Goal: Information Seeking & Learning: Learn about a topic

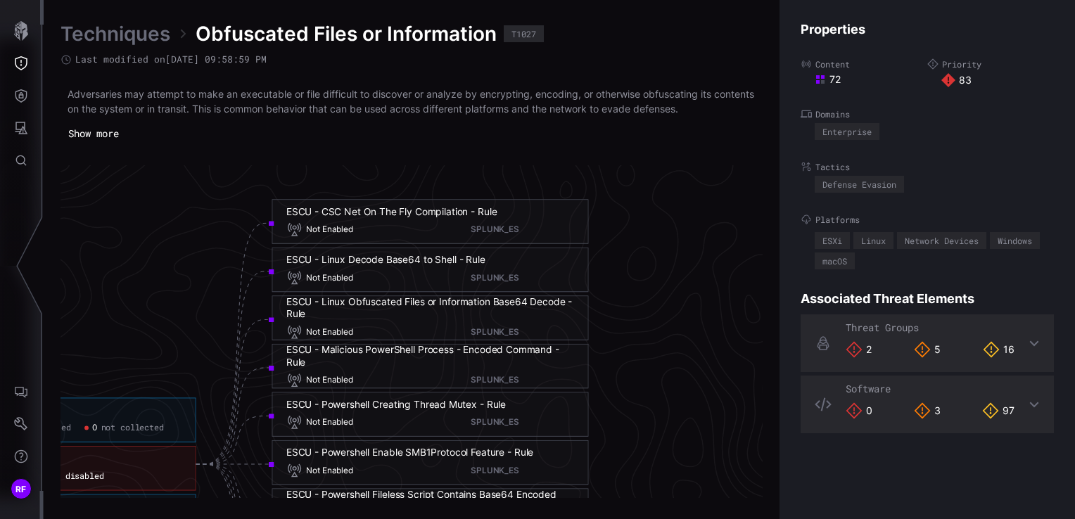
scroll to position [2864, 1061]
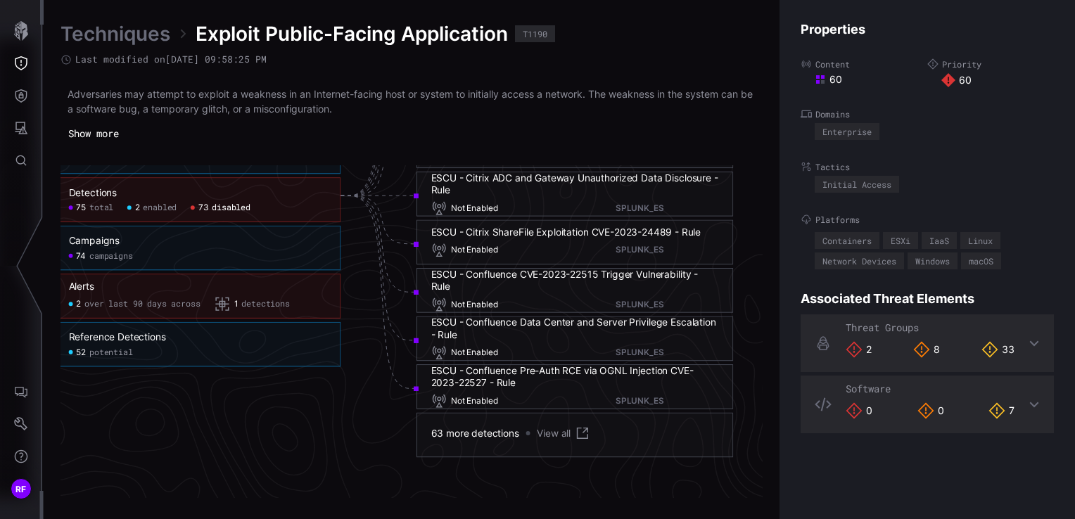
scroll to position [3146, 920]
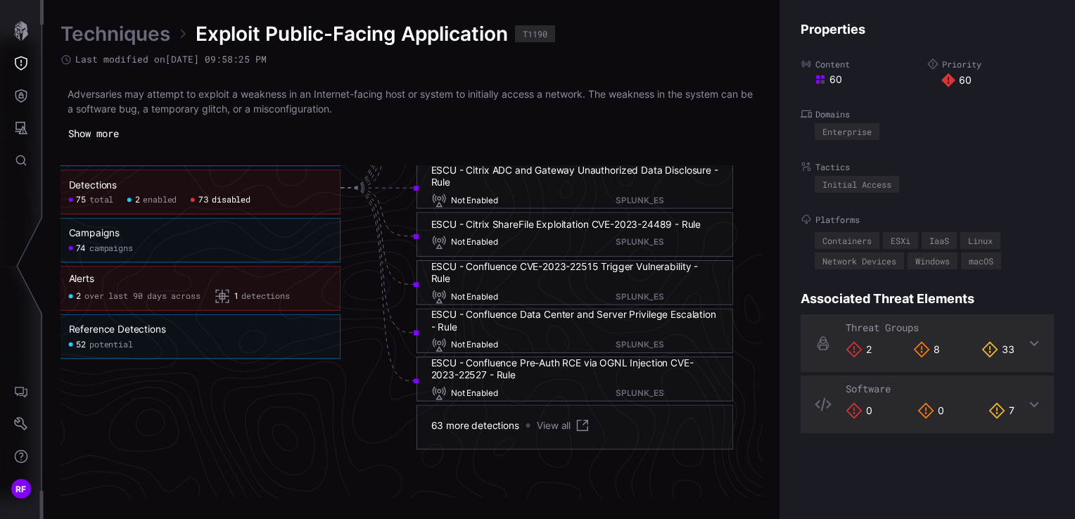
click at [464, 432] on div "63 more detections View all" at bounding box center [511, 426] width 160 height 16
click at [550, 423] on link "View all" at bounding box center [563, 426] width 53 height 16
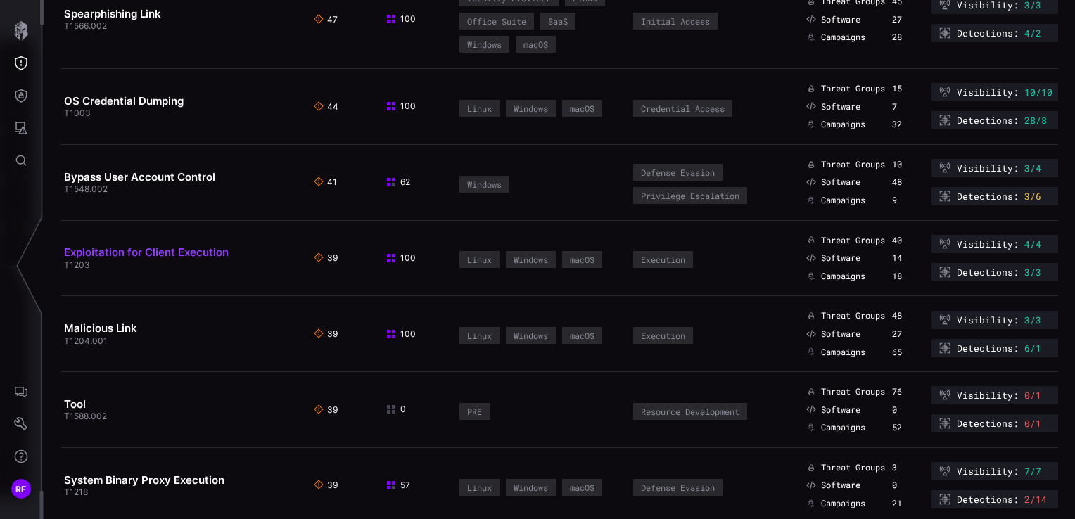
scroll to position [1829, 0]
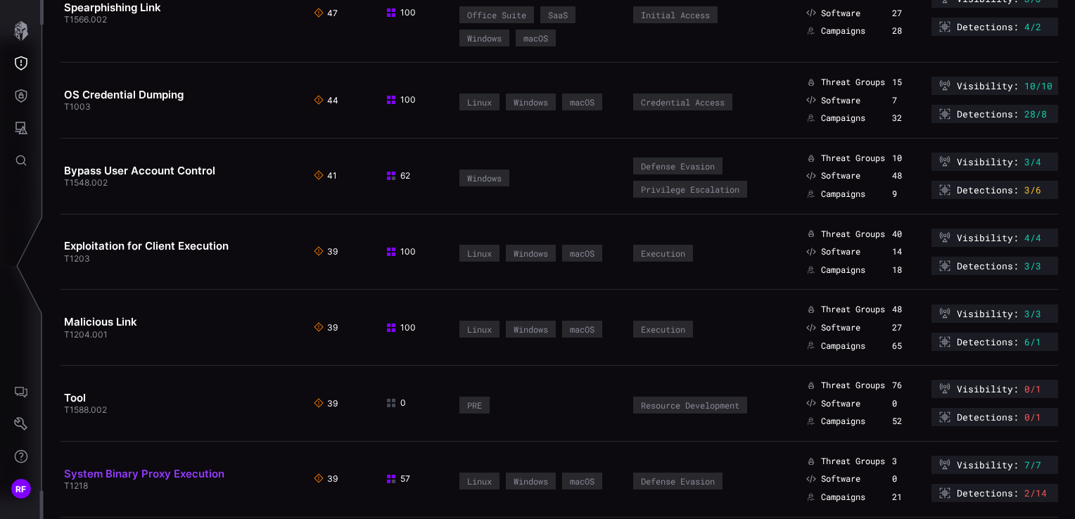
click at [128, 467] on link "System Binary Proxy Execution" at bounding box center [144, 473] width 160 height 13
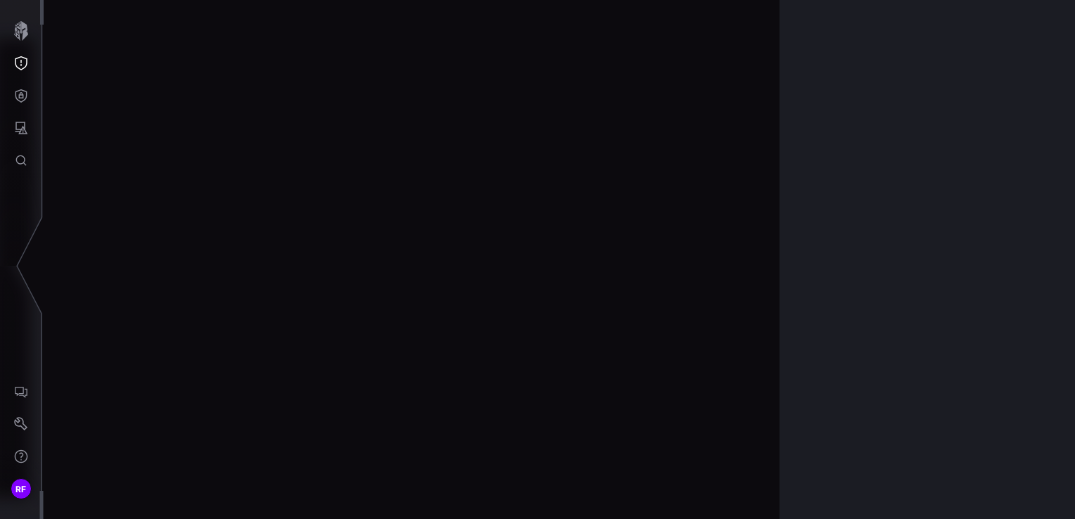
scroll to position [3027, 709]
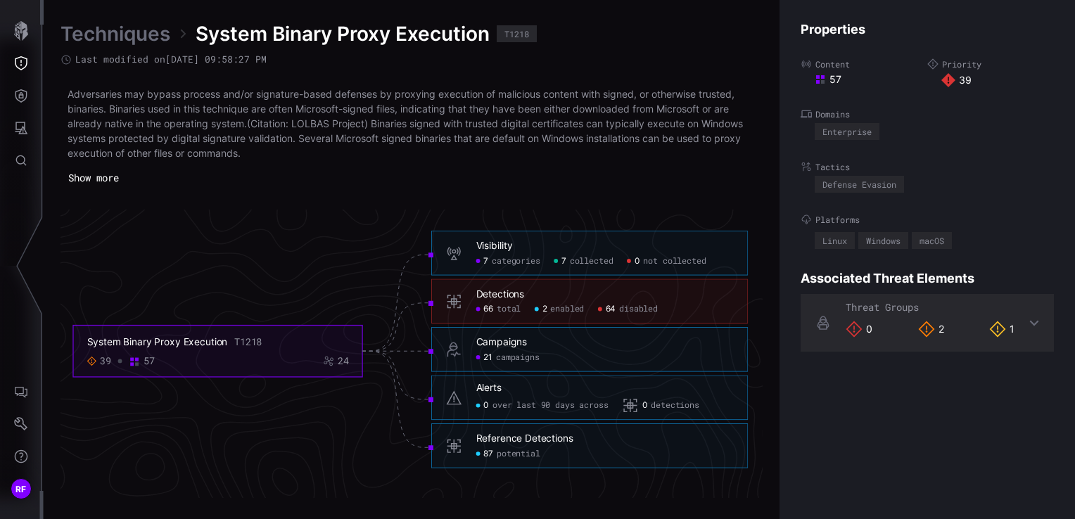
click at [532, 299] on h6 "Detections" at bounding box center [605, 294] width 258 height 13
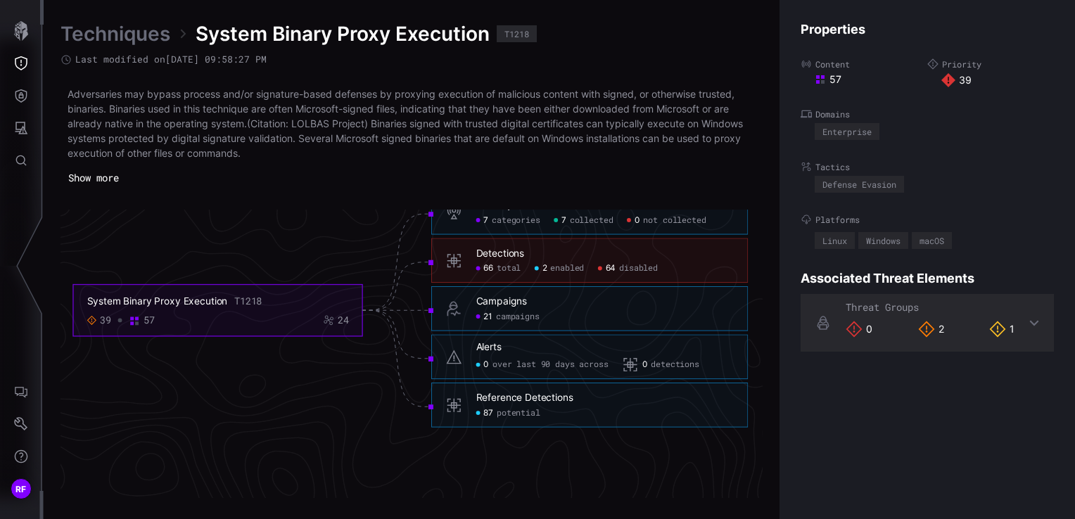
scroll to position [2886, 709]
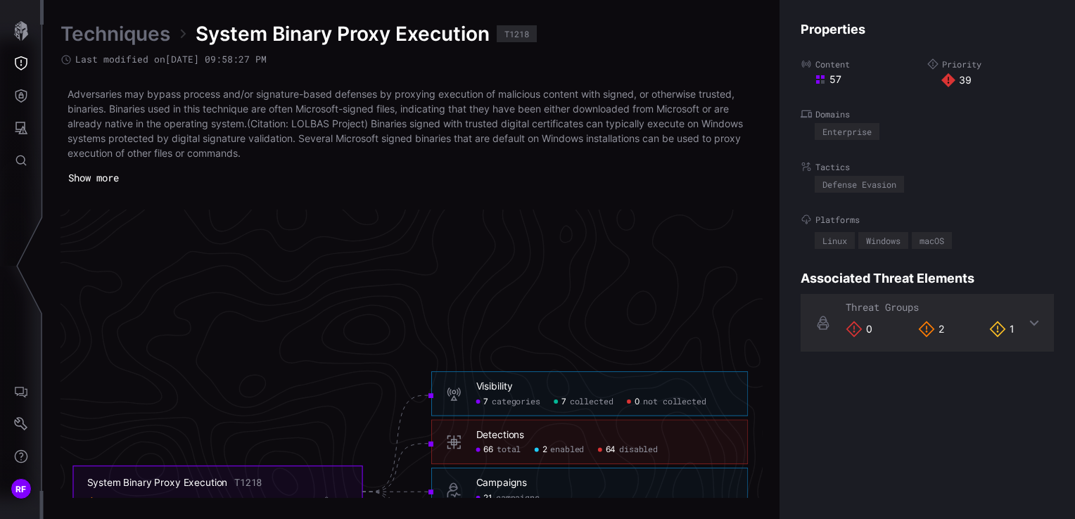
click at [611, 449] on span "64" at bounding box center [611, 450] width 11 height 11
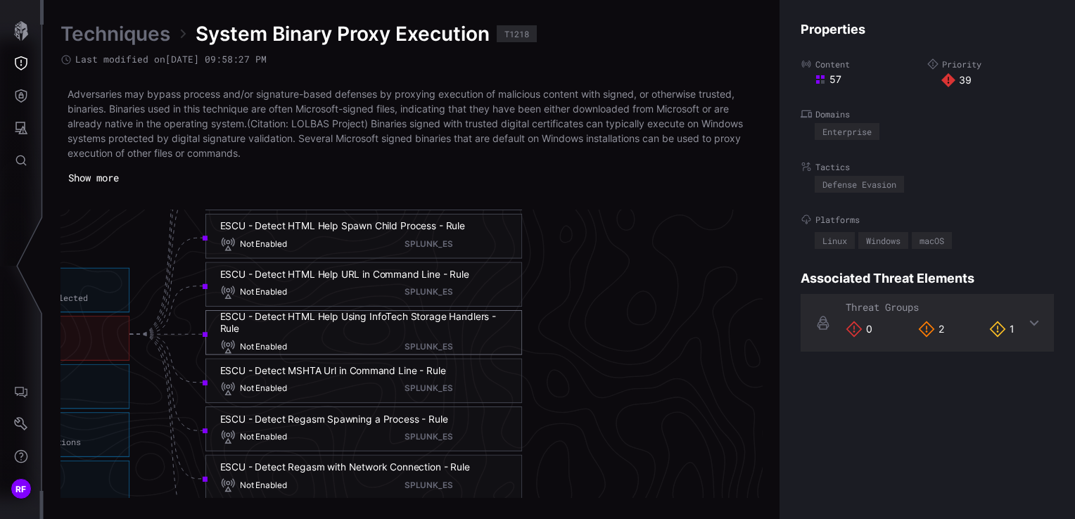
scroll to position [3027, 1131]
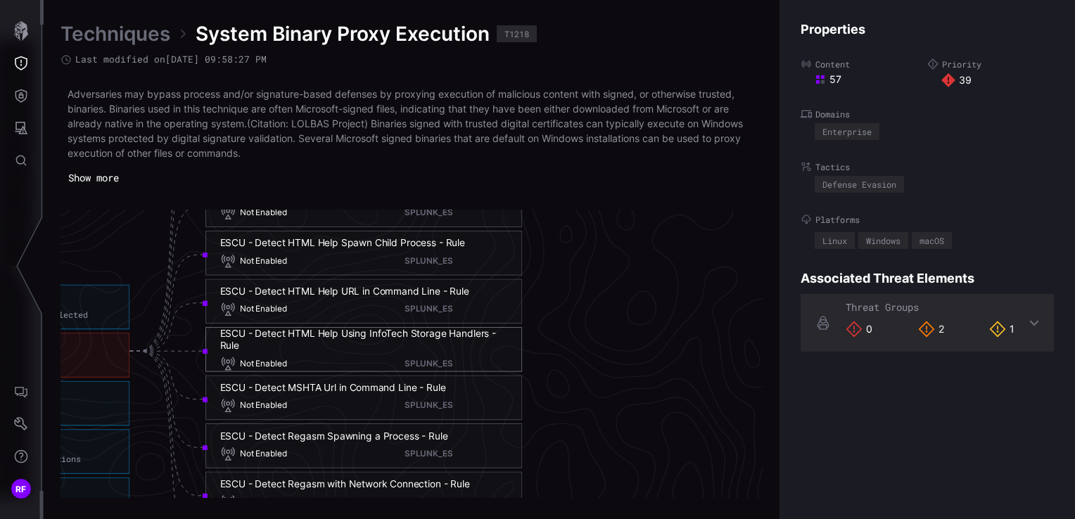
click at [374, 396] on div "ESCU - Detect MSHTA Url in Command Line - Rule Not Enabled SPLUNK_ES" at bounding box center [364, 398] width 288 height 32
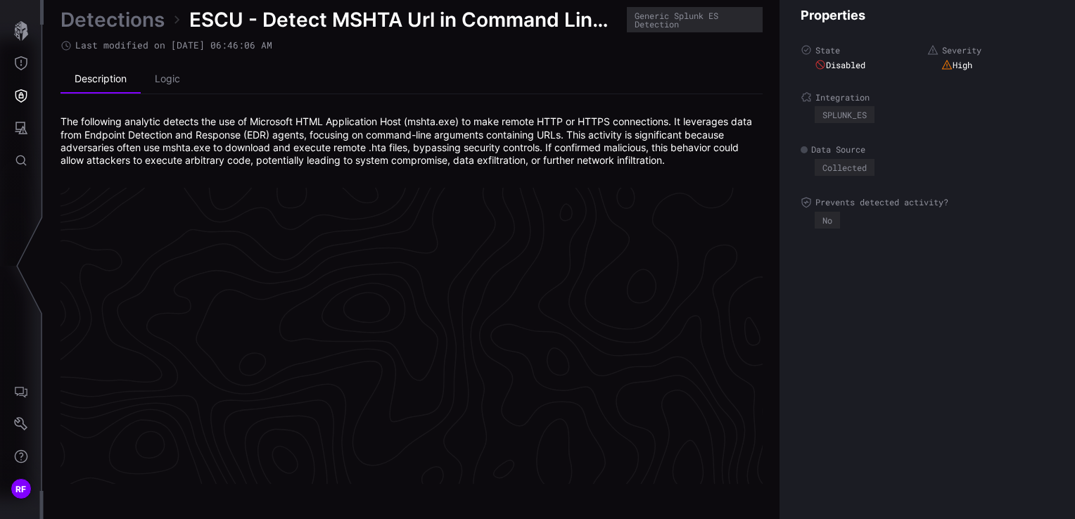
scroll to position [3023, 709]
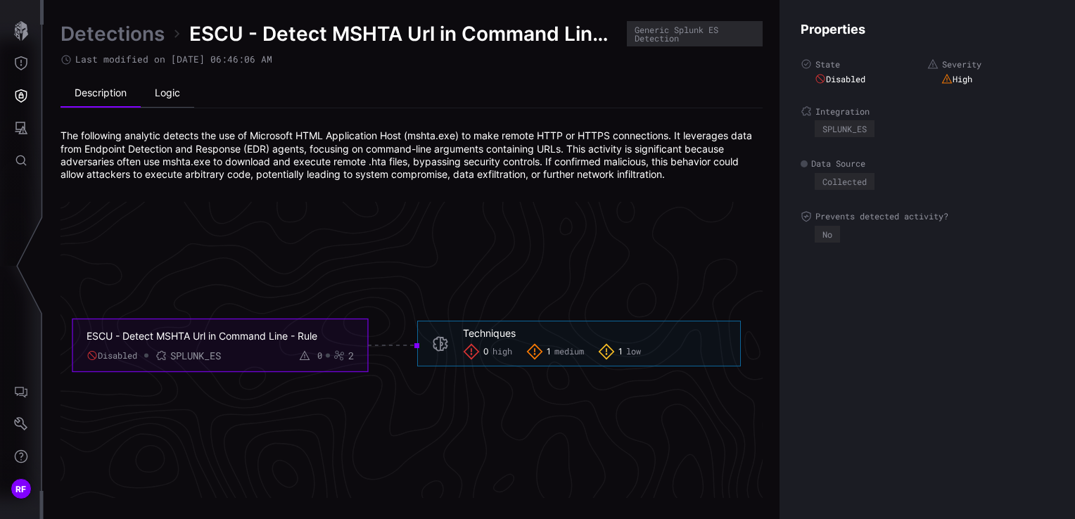
click at [169, 84] on li "Logic" at bounding box center [167, 94] width 53 height 28
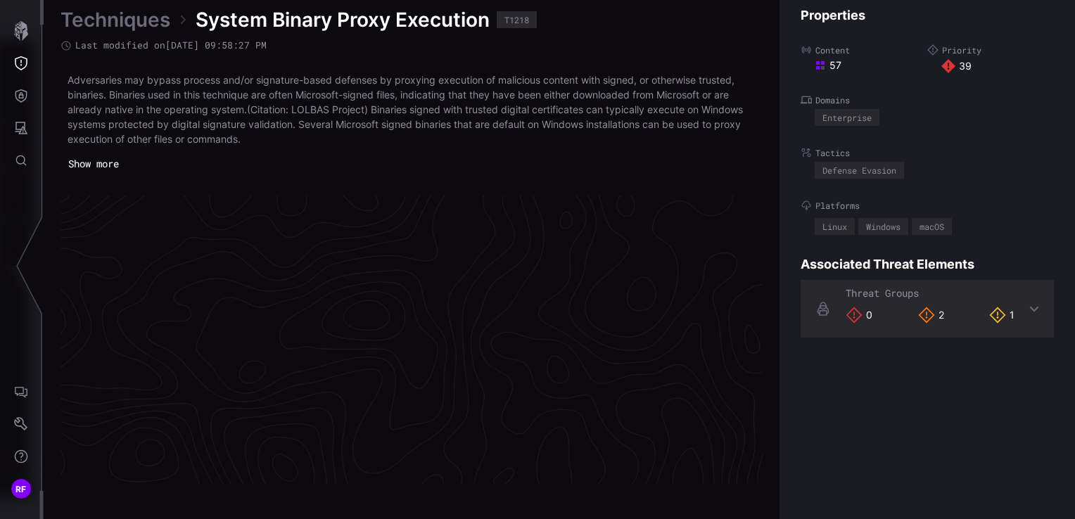
scroll to position [3027, 709]
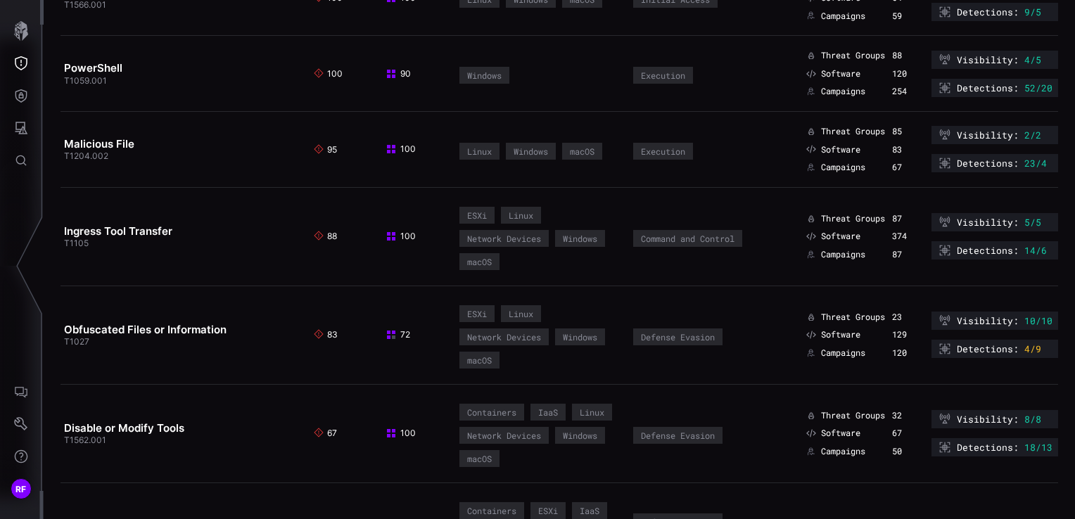
scroll to position [141, 0]
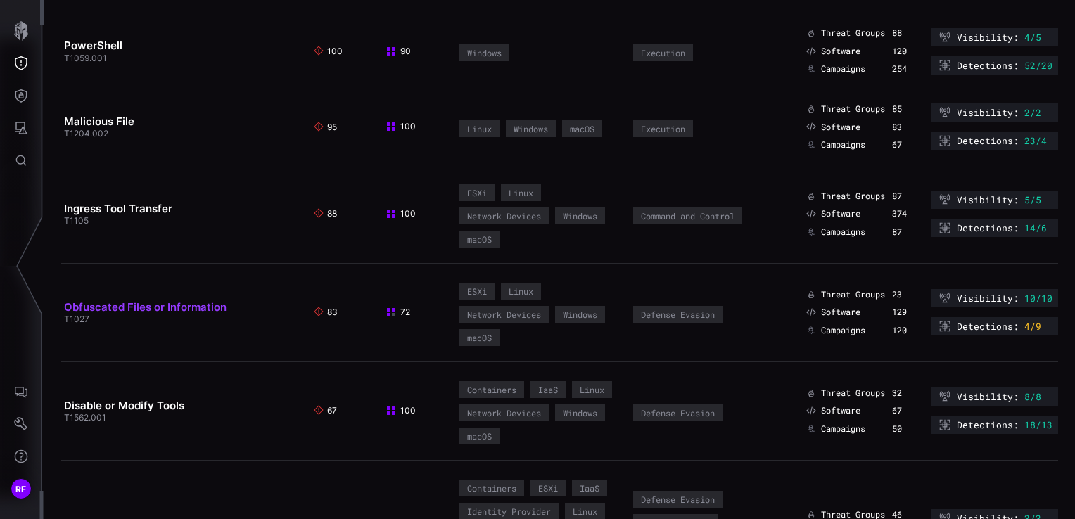
click at [146, 300] on link "Obfuscated Files or Information" at bounding box center [145, 306] width 163 height 13
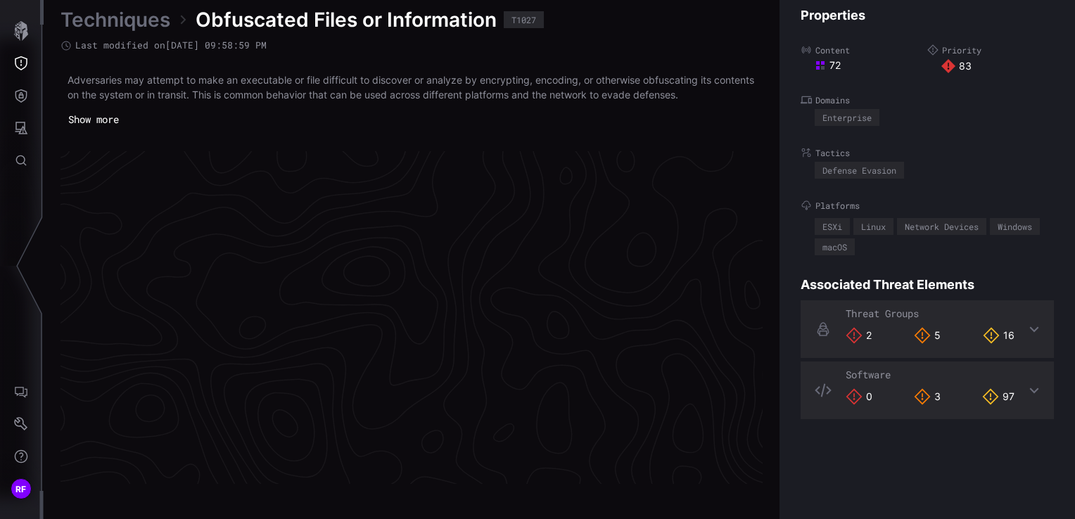
scroll to position [3005, 709]
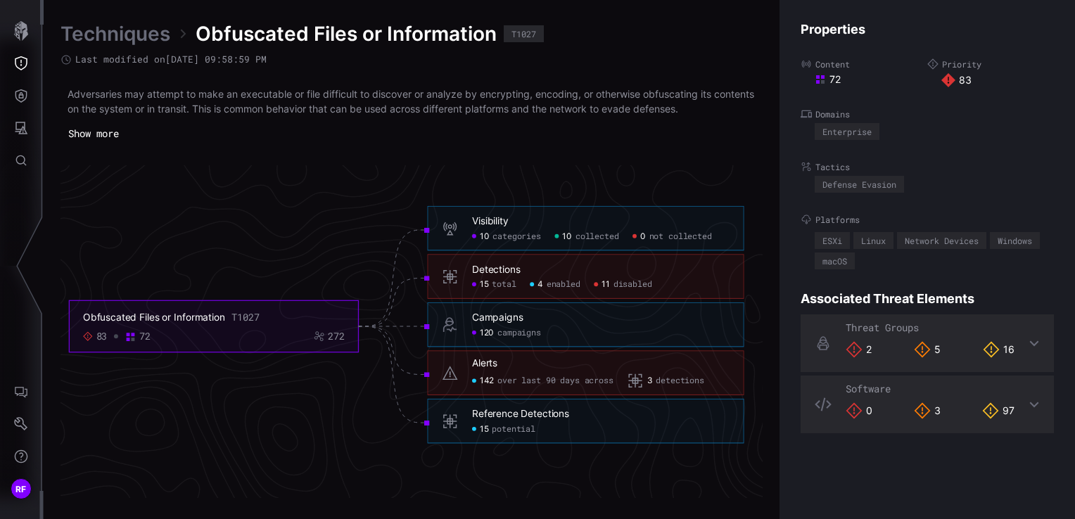
click at [692, 283] on div "15 total 4 enabled 11 disabled" at bounding box center [601, 284] width 258 height 11
click at [498, 267] on div "Detections" at bounding box center [496, 270] width 49 height 13
click at [487, 364] on div "Alerts" at bounding box center [484, 363] width 25 height 13
click at [227, 322] on div "Obfuscated Files or Information T1027" at bounding box center [214, 317] width 262 height 13
click at [529, 37] on div "T1027" at bounding box center [523, 34] width 25 height 8
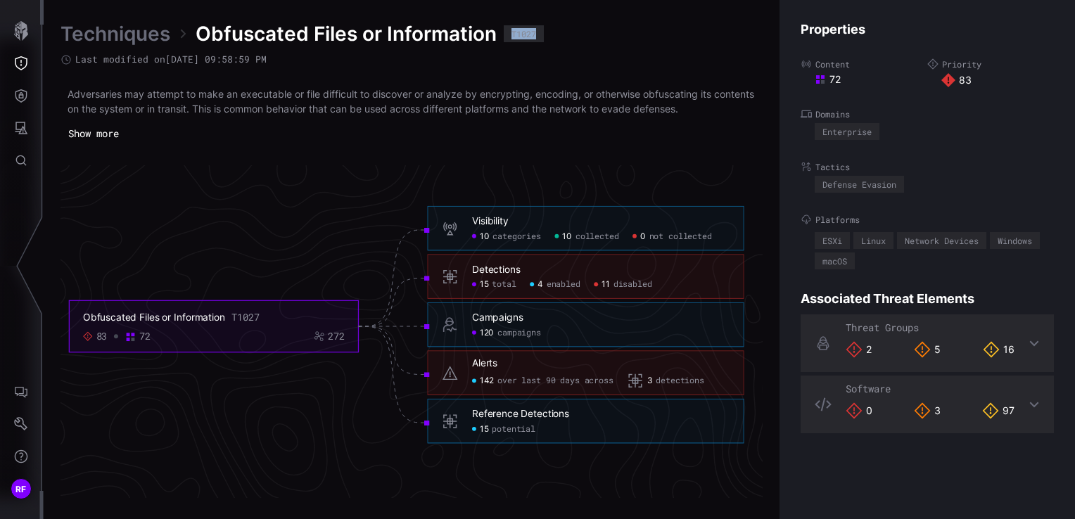
click at [529, 37] on div "T1027" at bounding box center [523, 34] width 25 height 8
copy div "T1027"
click at [500, 272] on div "Detections" at bounding box center [496, 270] width 49 height 13
drag, startPoint x: 571, startPoint y: 269, endPoint x: 571, endPoint y: 277, distance: 7.7
click at [571, 270] on h6 "Detections" at bounding box center [601, 270] width 258 height 13
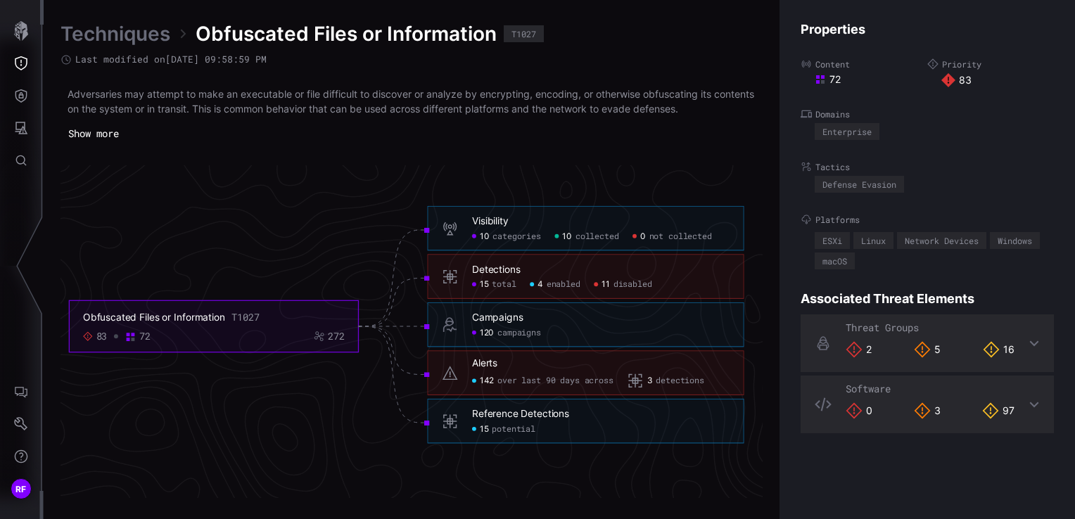
click at [623, 283] on span "disabled" at bounding box center [633, 284] width 39 height 11
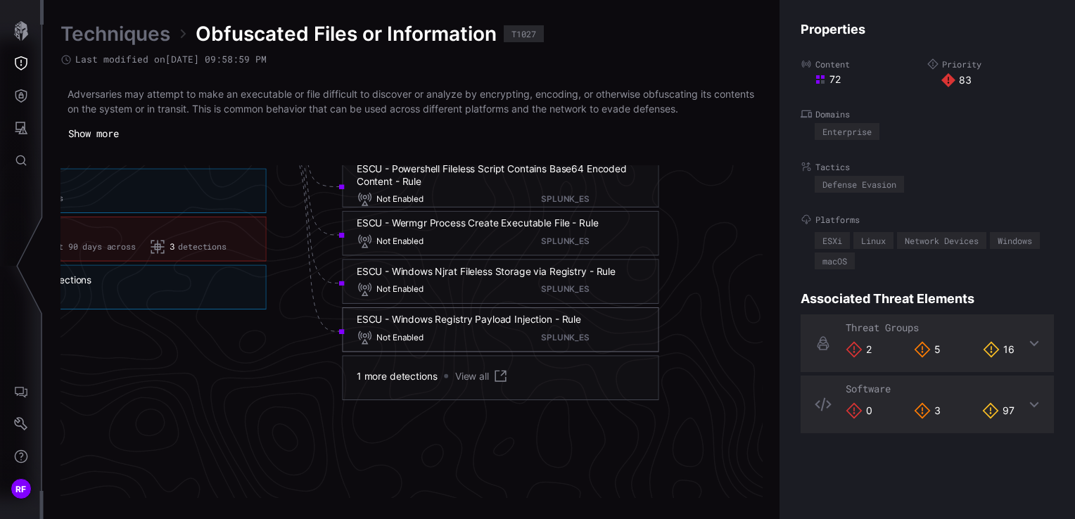
scroll to position [3189, 991]
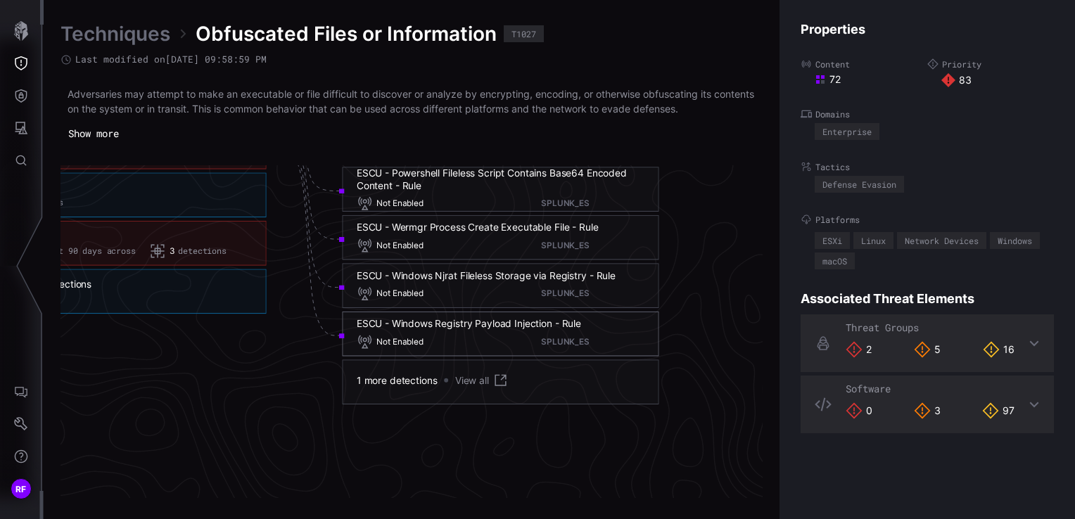
click at [514, 324] on div "ESCU - Windows Registry Payload Injection - Rule" at bounding box center [469, 324] width 224 height 13
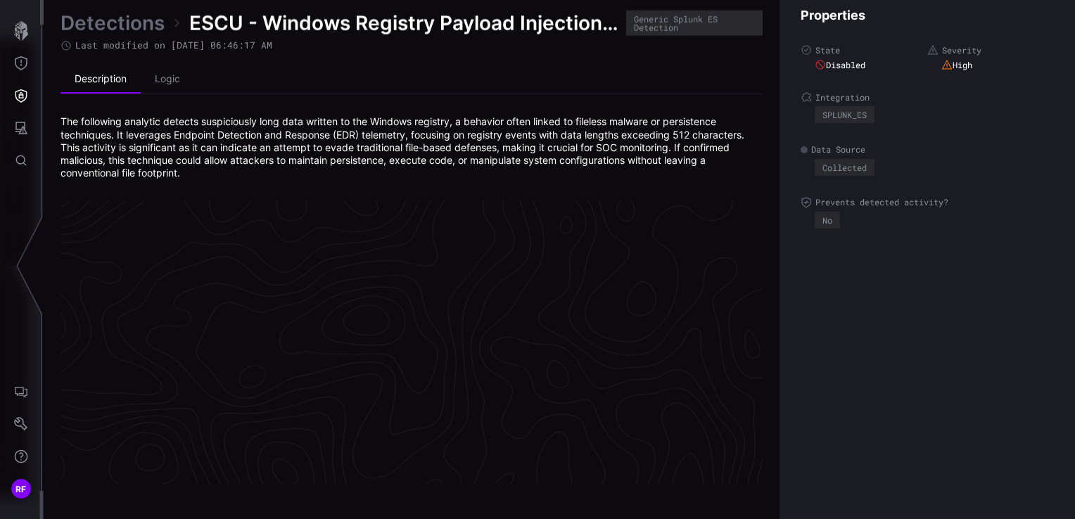
scroll to position [3029, 709]
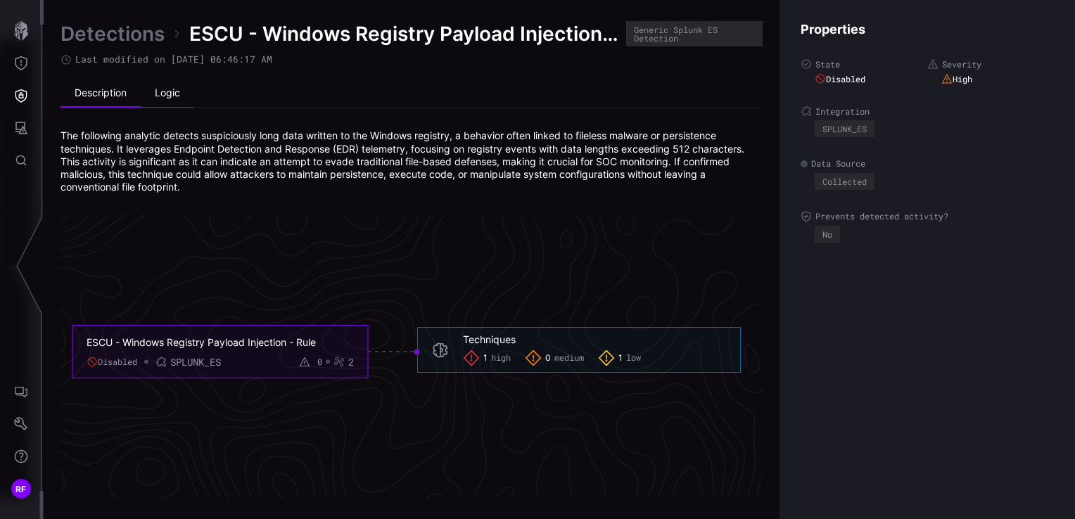
click at [158, 94] on li "Logic" at bounding box center [167, 94] width 53 height 28
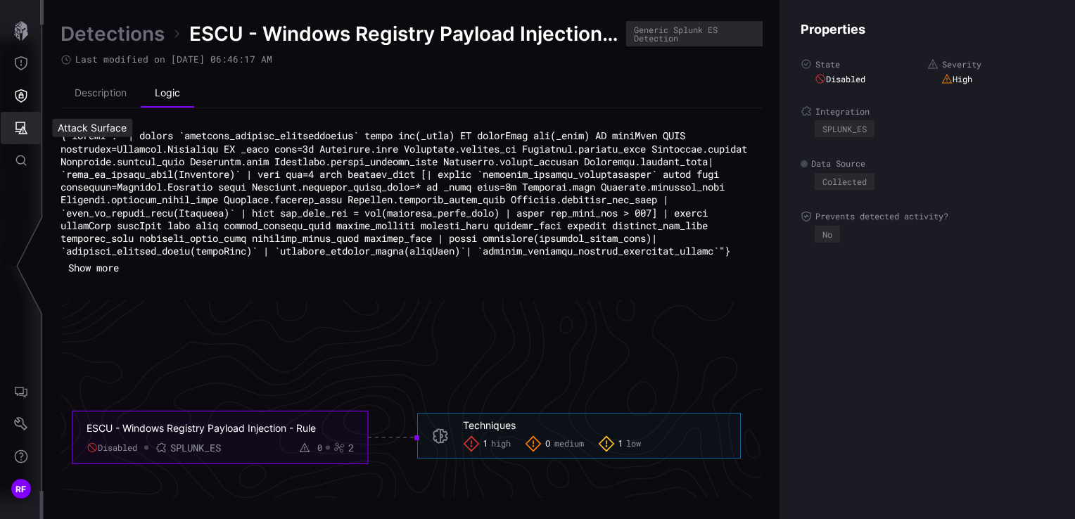
drag, startPoint x: 258, startPoint y: 286, endPoint x: 4, endPoint y: 139, distance: 292.9
click at [4, 139] on div "RF Detections ESCU - Windows Registry Payload Injection - Rule Generic Splunk E…" at bounding box center [537, 259] width 1075 height 519
drag, startPoint x: 581, startPoint y: 287, endPoint x: 558, endPoint y: 275, distance: 26.1
click at [580, 279] on div "Show more" at bounding box center [412, 203] width 702 height 149
click at [121, 279] on button "Show more" at bounding box center [93, 268] width 63 height 20
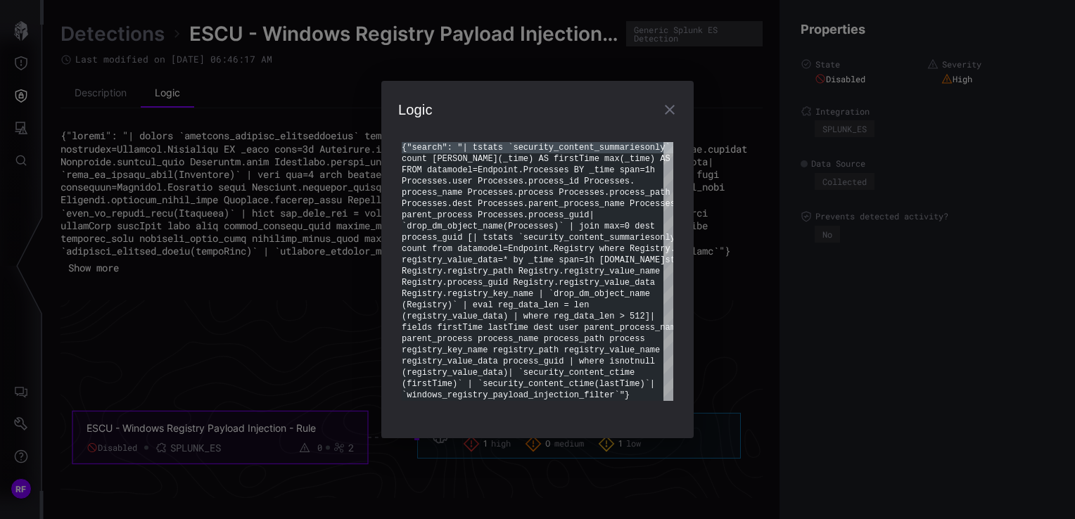
click at [568, 326] on div "{"search": "| tstats `security_content_summarieson ly` count min(_time) AS firs…" at bounding box center [538, 271] width 272 height 259
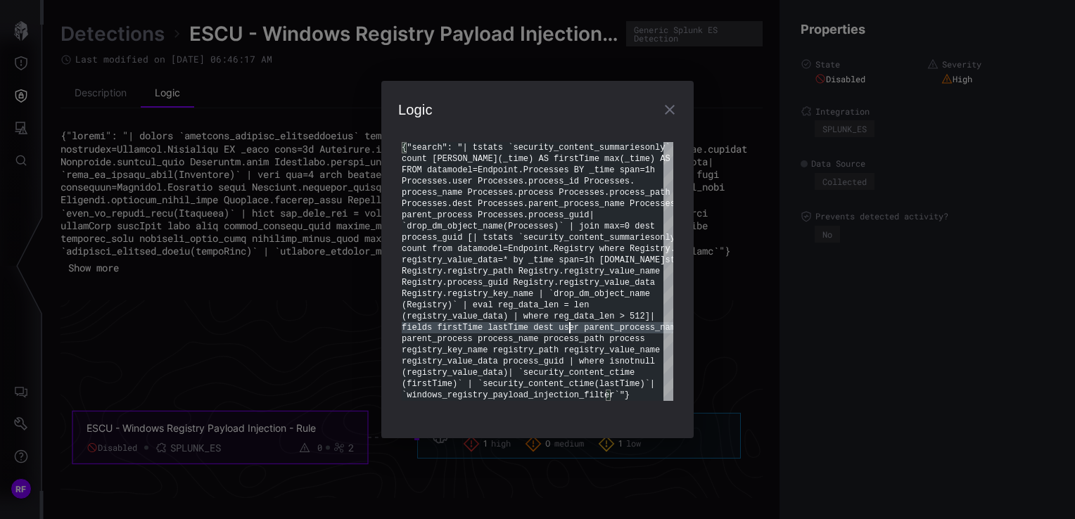
type textarea "**********"
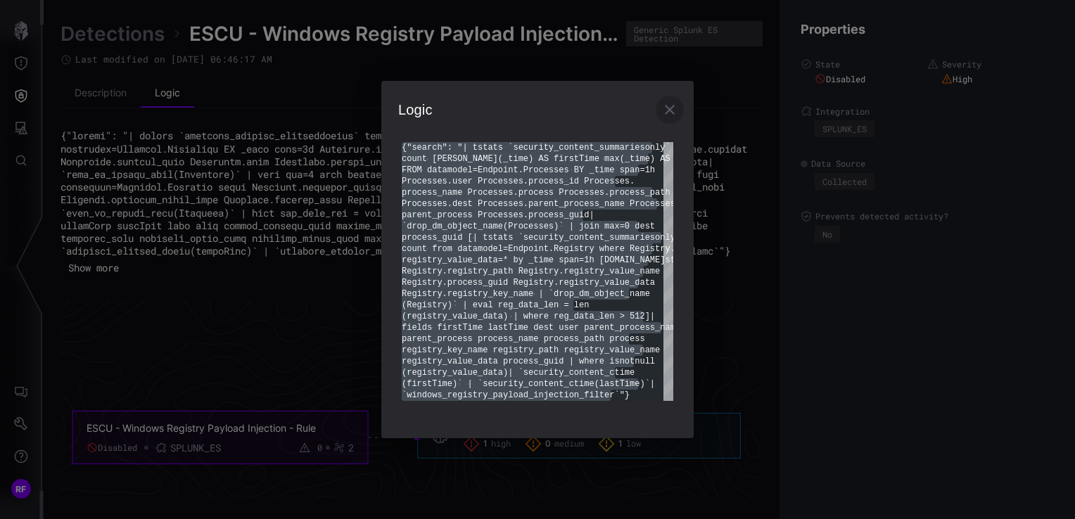
click at [678, 110] on button "button" at bounding box center [670, 110] width 28 height 28
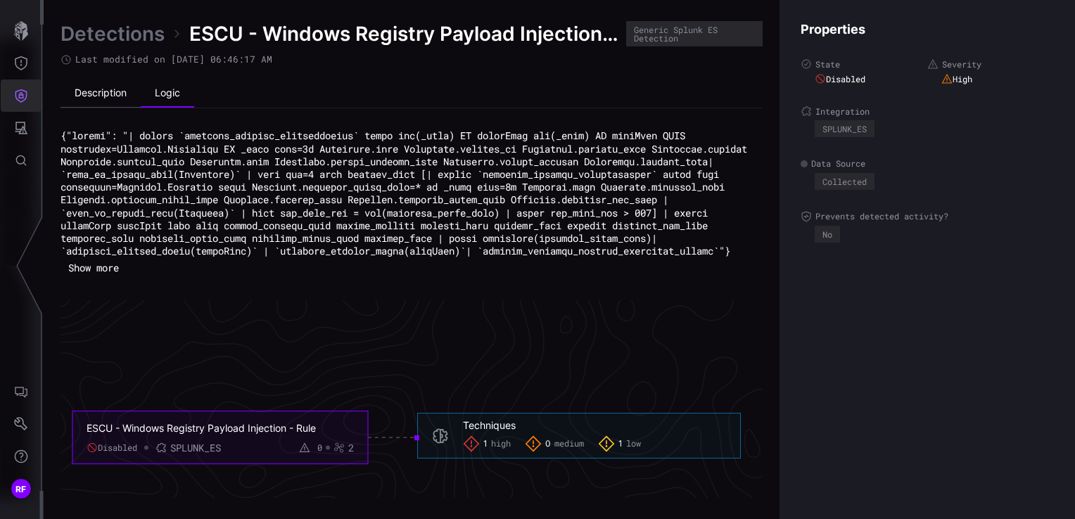
click at [110, 89] on li "Description" at bounding box center [101, 94] width 80 height 28
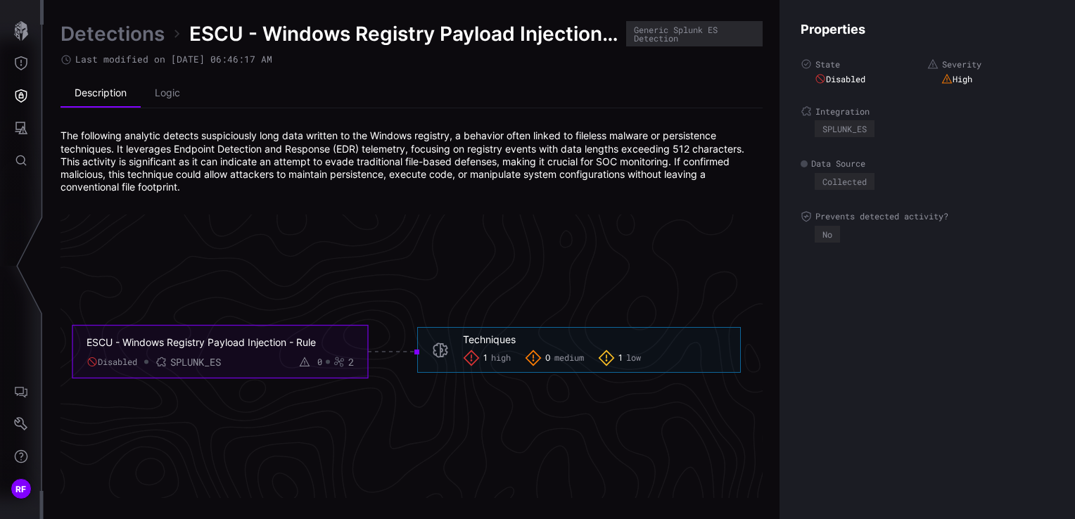
click at [502, 346] on div "Techniques 1 high 0 medium 1 low" at bounding box center [594, 349] width 263 height 33
click at [174, 91] on li "Logic" at bounding box center [167, 94] width 53 height 28
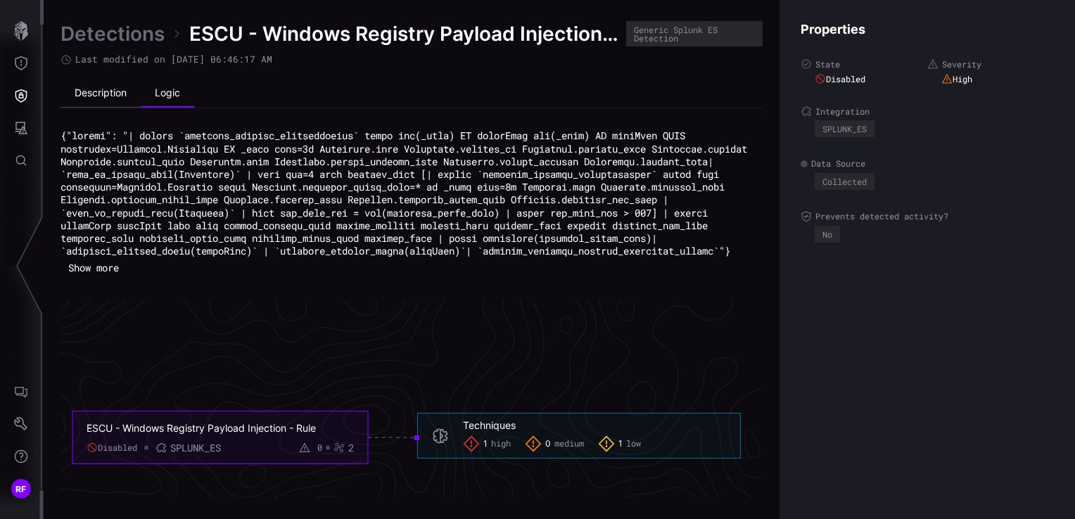
click at [102, 97] on li "Description" at bounding box center [101, 94] width 80 height 28
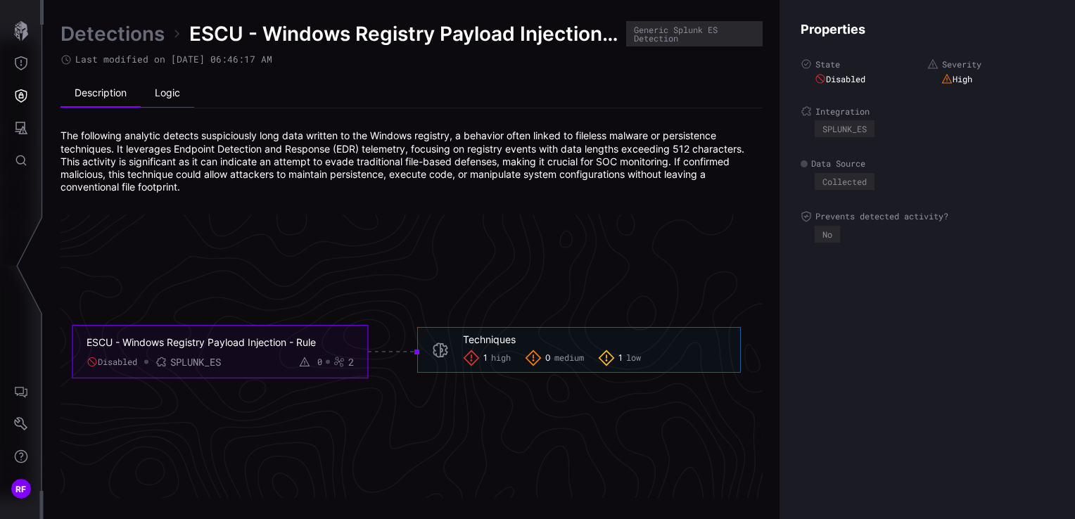
click at [169, 87] on li "Logic" at bounding box center [167, 94] width 53 height 28
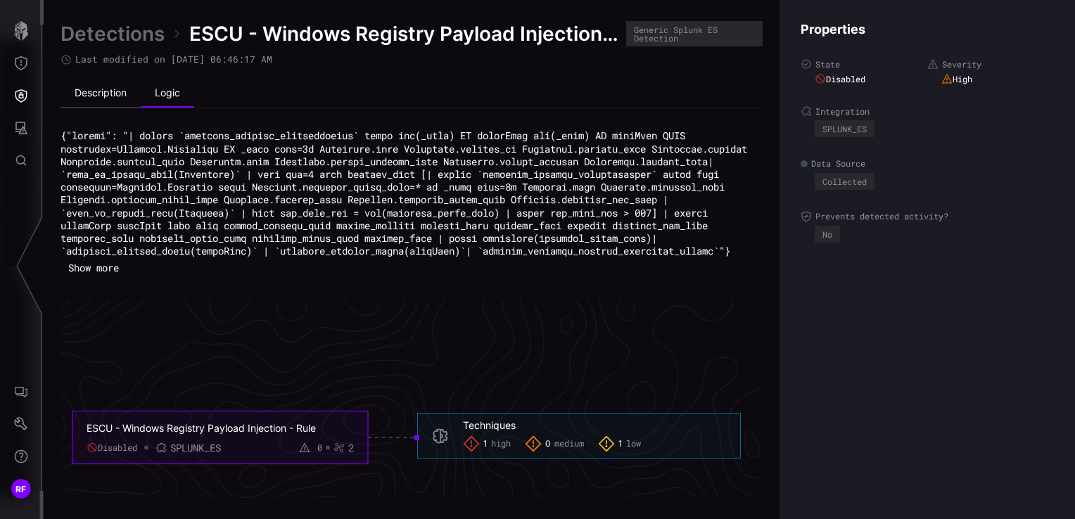
click at [95, 96] on li "Description" at bounding box center [101, 94] width 80 height 28
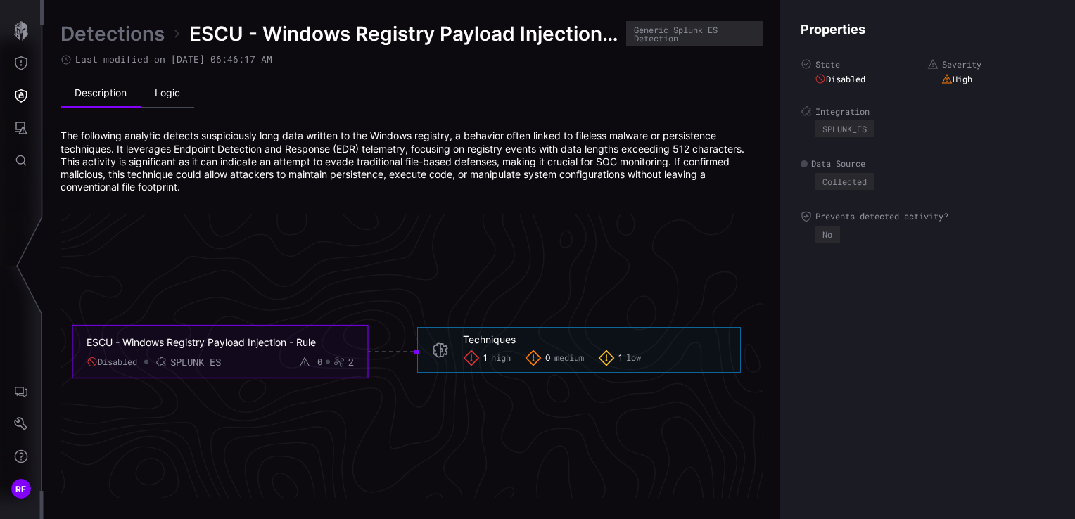
drag, startPoint x: 132, startPoint y: 106, endPoint x: 146, endPoint y: 100, distance: 15.2
click at [132, 105] on li "Description" at bounding box center [101, 94] width 80 height 28
click at [156, 98] on li "Logic" at bounding box center [167, 94] width 53 height 28
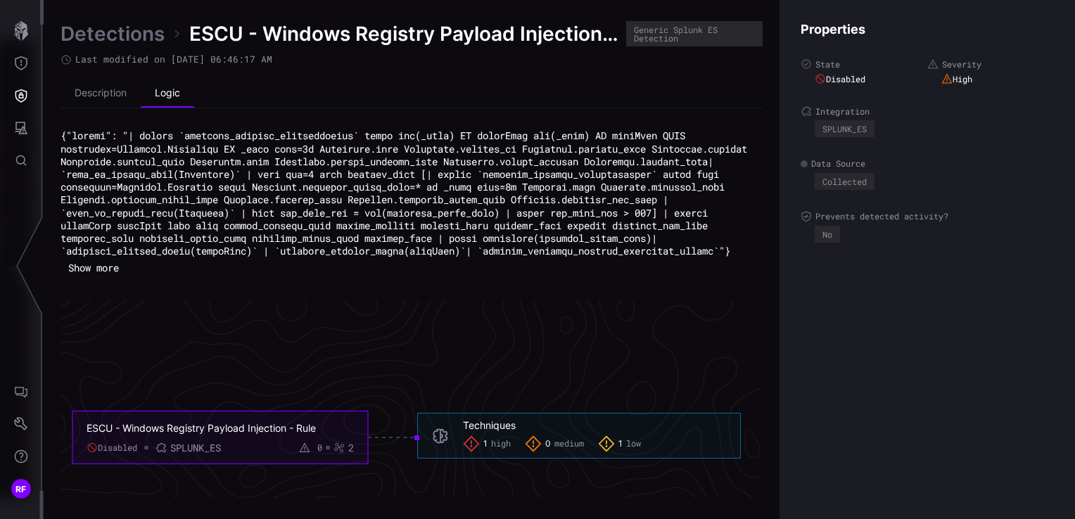
click at [211, 274] on div "Show more" at bounding box center [412, 203] width 702 height 149
